Goal: Task Accomplishment & Management: Complete application form

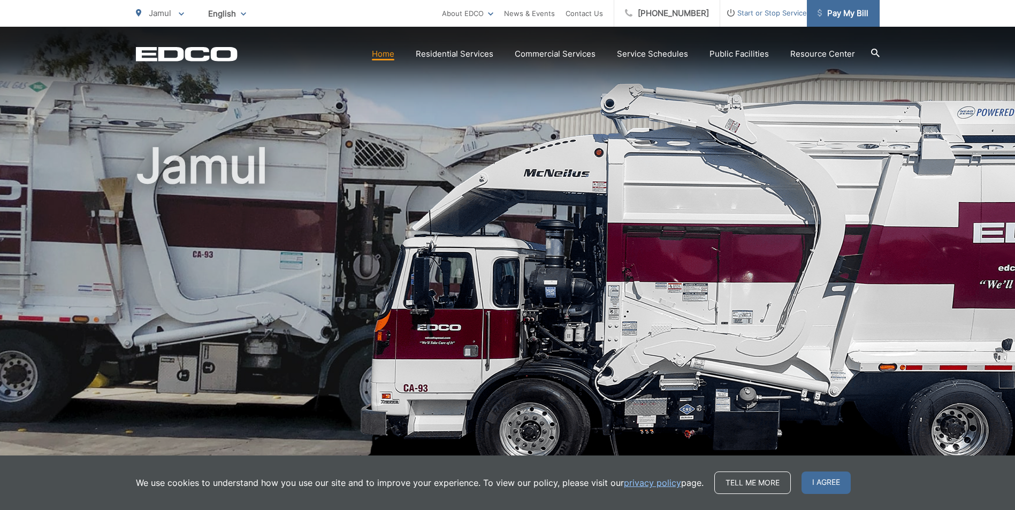
click at [825, 12] on span "Pay My Bill" at bounding box center [842, 13] width 51 height 13
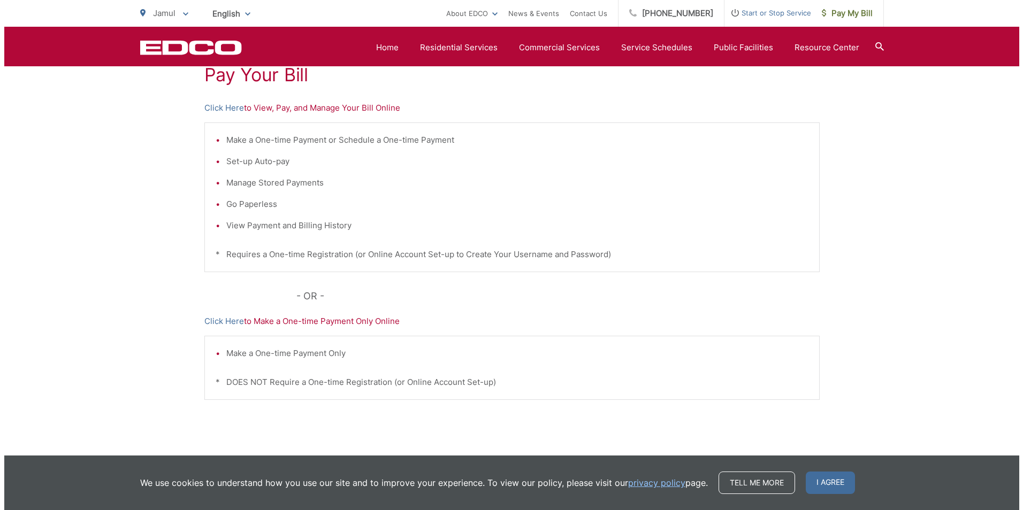
scroll to position [160, 0]
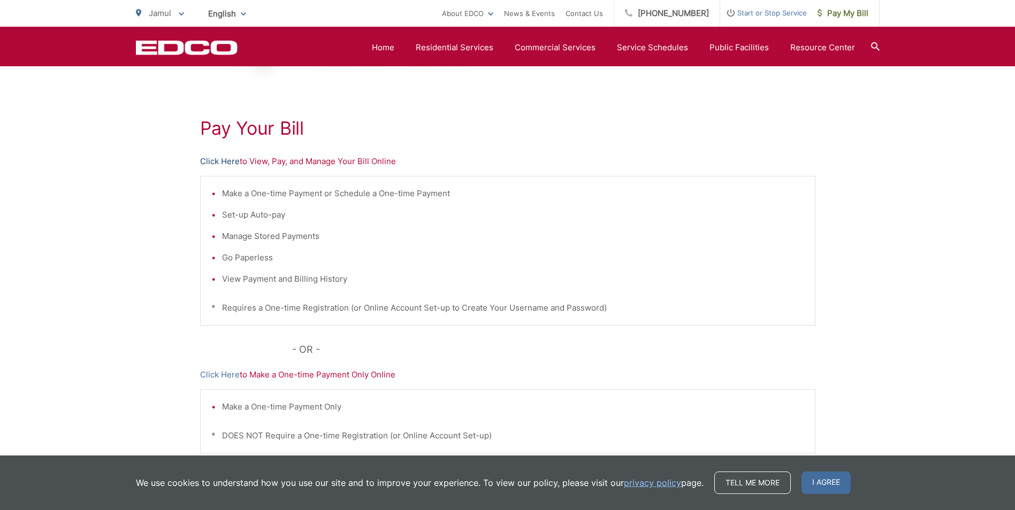
click at [220, 159] on link "Click Here" at bounding box center [220, 161] width 40 height 13
click at [742, 13] on span "Start or Stop Service" at bounding box center [763, 12] width 87 height 13
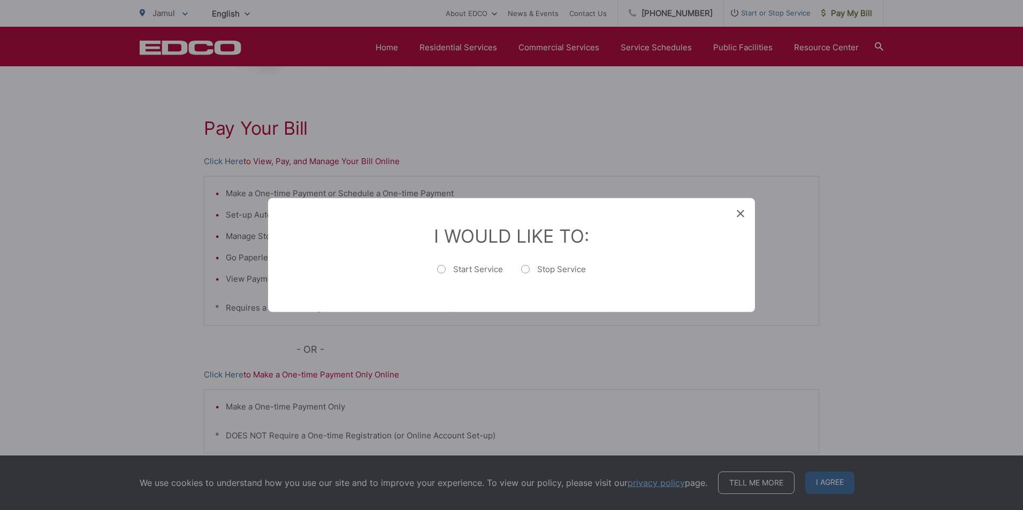
click at [543, 266] on label "Stop Service" at bounding box center [553, 274] width 65 height 21
radio input "true"
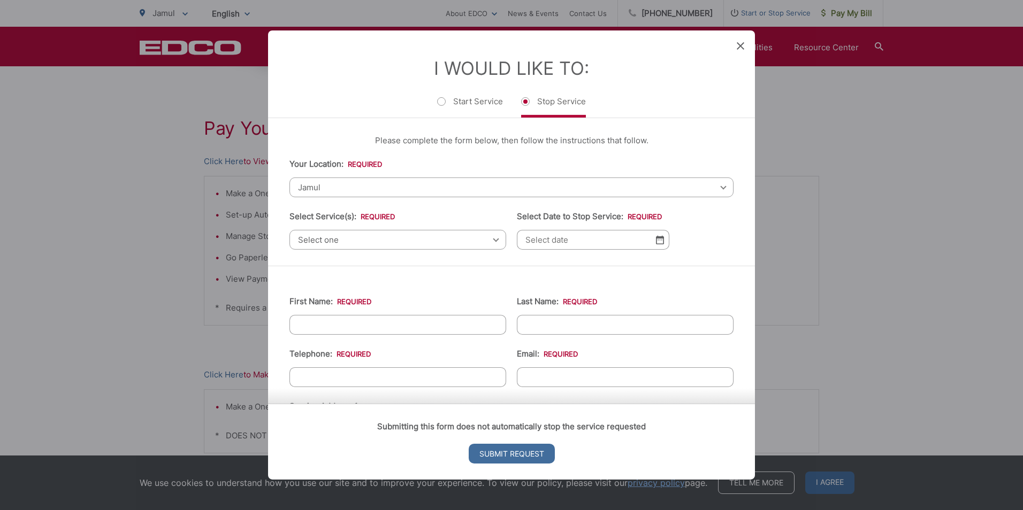
click at [410, 241] on span "Select one" at bounding box center [397, 240] width 217 height 20
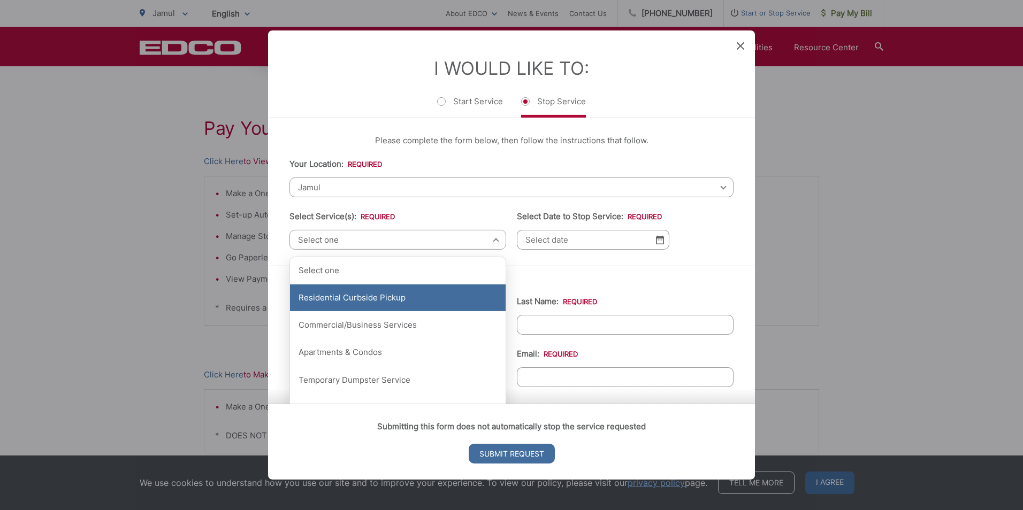
click at [365, 298] on div "Residential Curbside Pickup" at bounding box center [398, 298] width 216 height 27
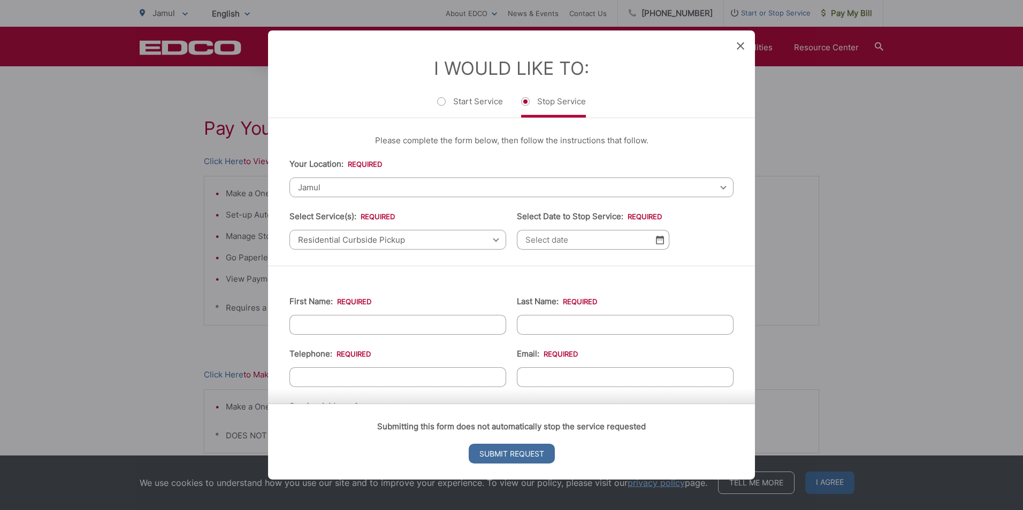
click at [656, 240] on img at bounding box center [660, 239] width 8 height 9
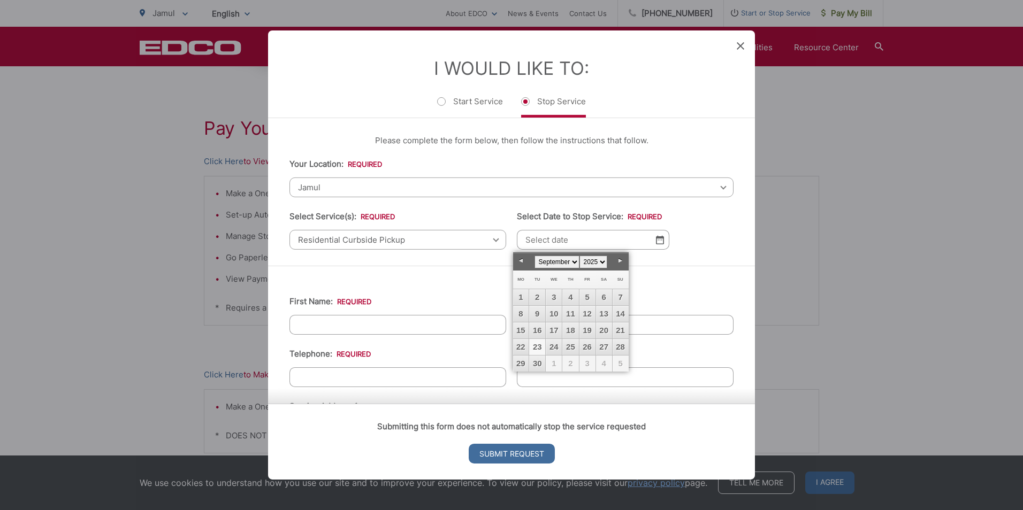
click at [533, 347] on link "23" at bounding box center [537, 347] width 16 height 16
type input "[DATE]"
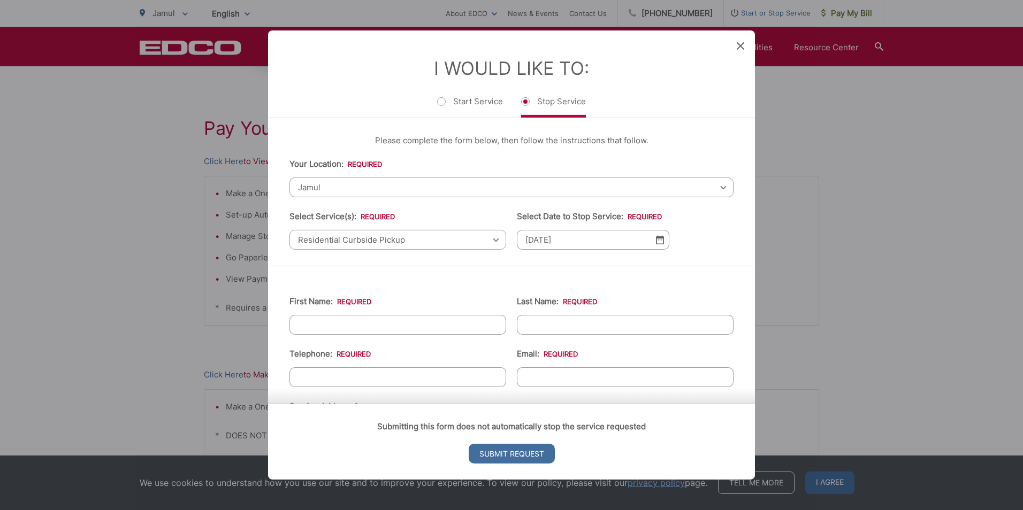
click at [457, 330] on input "First Name: *" at bounding box center [397, 325] width 217 height 20
type input "[PERSON_NAME]"
click at [617, 320] on input "Last Name: *" at bounding box center [625, 325] width 217 height 20
type input "Belus"
type input "[PHONE_NUMBER]"
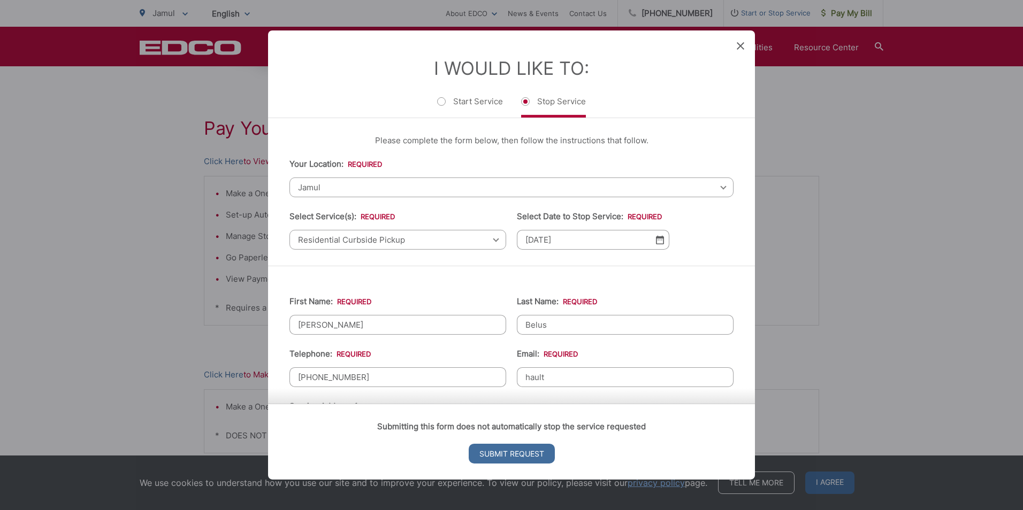
type input "[EMAIL_ADDRESS][DOMAIN_NAME]"
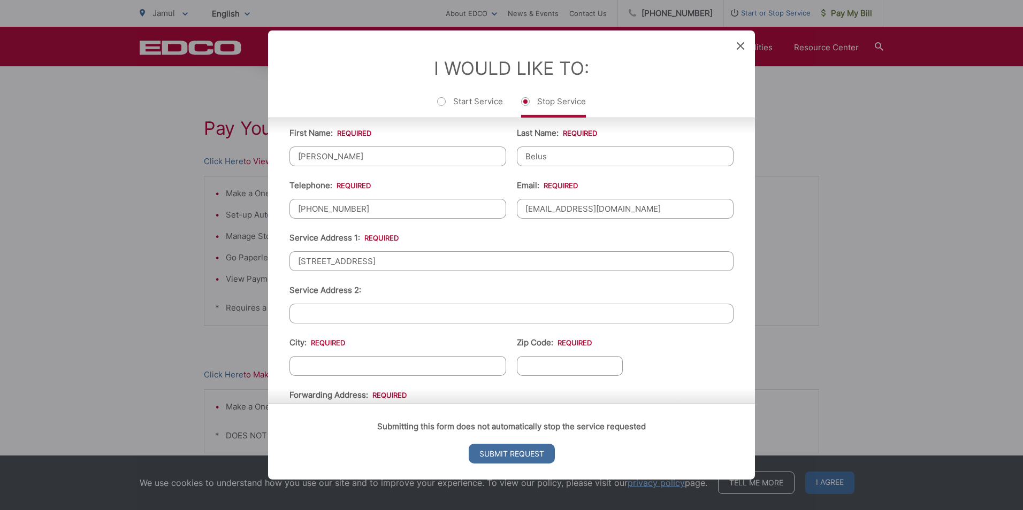
type input "[STREET_ADDRESS]"
type input "Jamul"
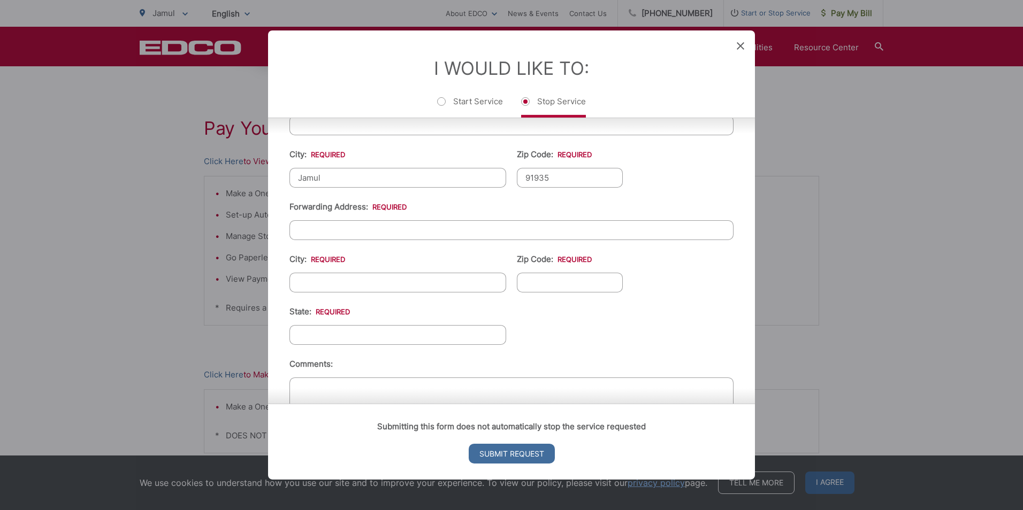
scroll to position [361, 0]
type input "91935"
click at [401, 231] on input "Forwarding Address: *" at bounding box center [511, 226] width 444 height 20
type input "1671 Pebblestone Ct"
type input "Morristown"
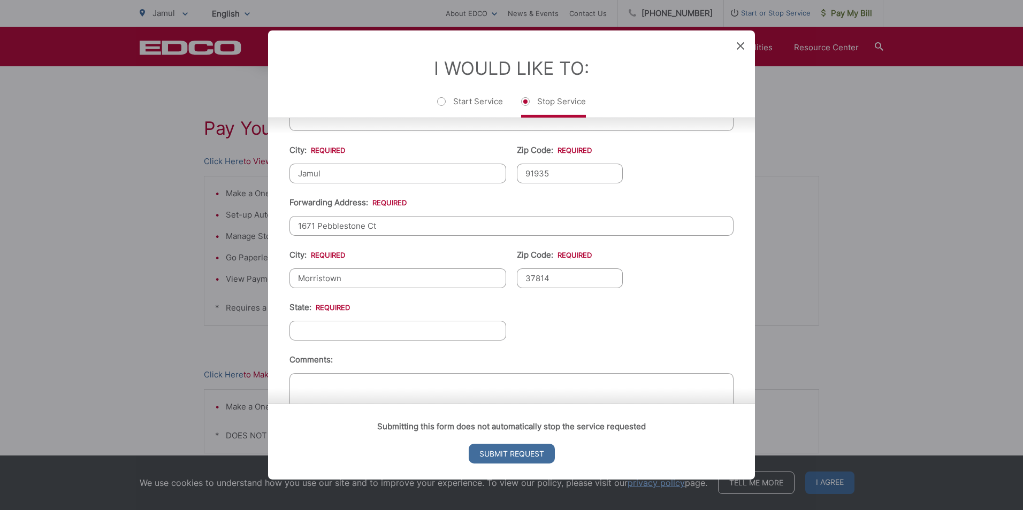
type input "37814"
type input "[US_STATE]"
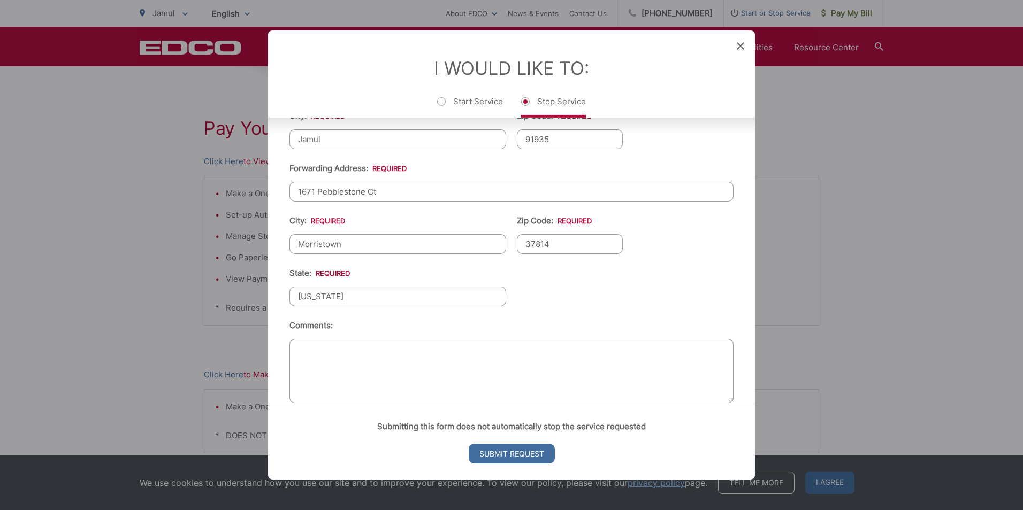
scroll to position [414, 0]
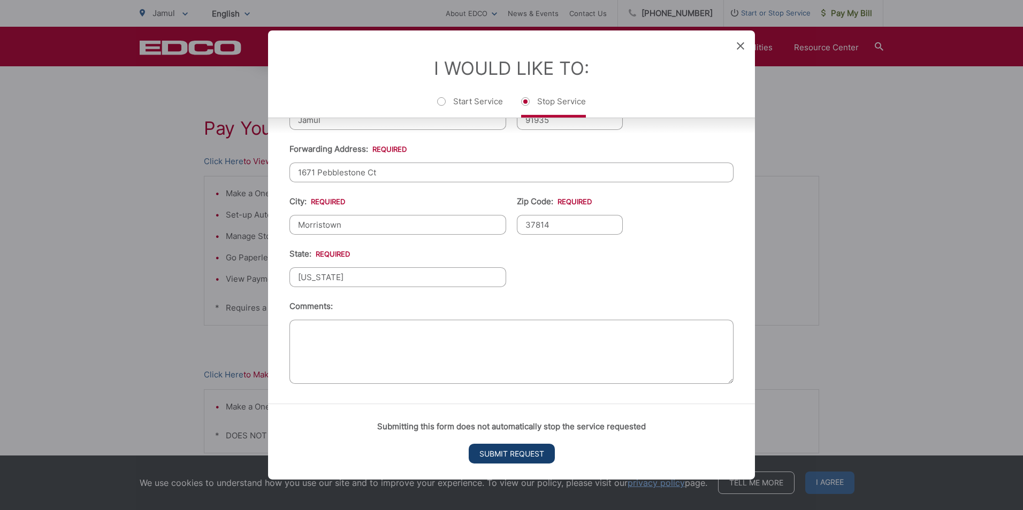
click at [524, 454] on input "Submit Request" at bounding box center [511, 454] width 86 height 20
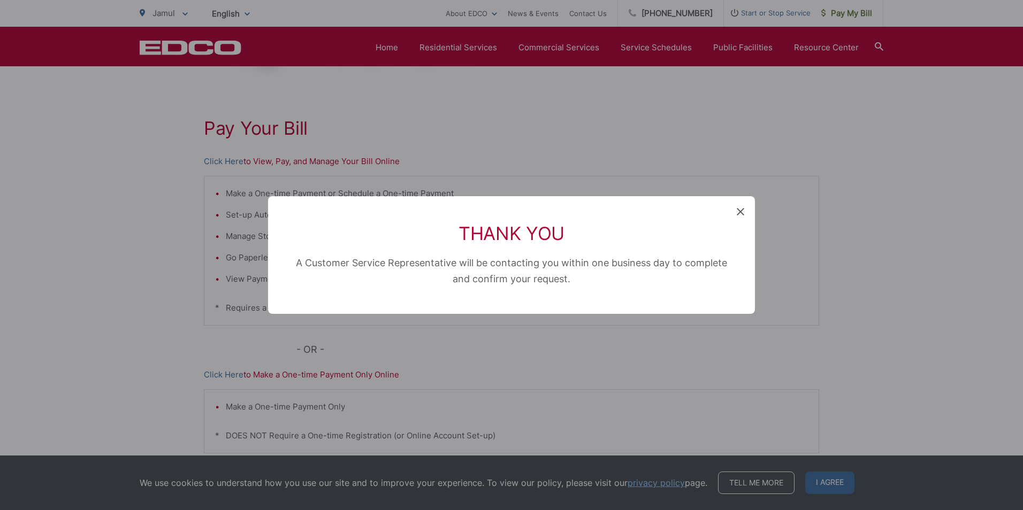
scroll to position [0, 0]
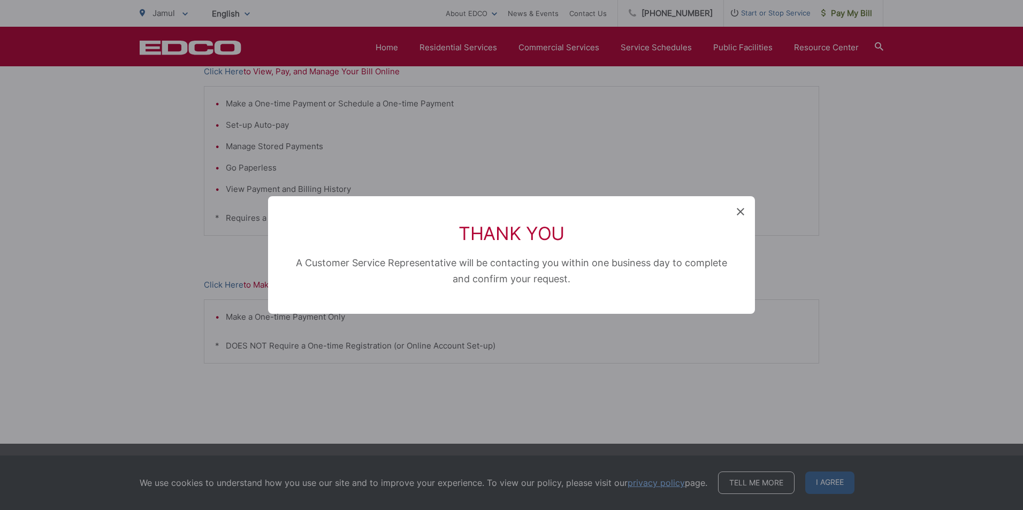
click at [739, 212] on icon at bounding box center [739, 211] width 7 height 7
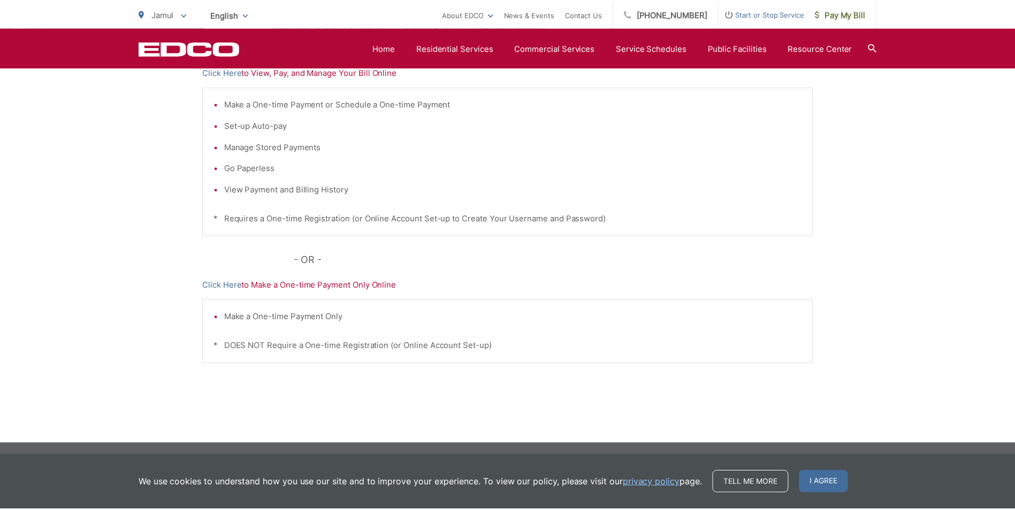
scroll to position [160, 0]
